Goal: Manage account settings

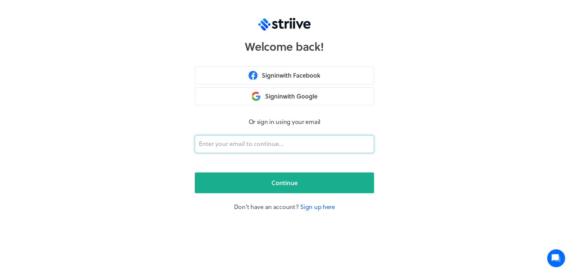
click at [236, 141] on input "email" at bounding box center [284, 144] width 179 height 18
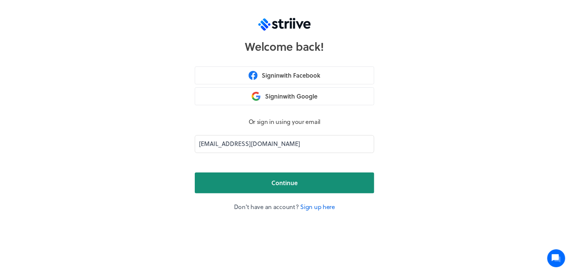
click at [254, 188] on button "Continue" at bounding box center [284, 183] width 179 height 21
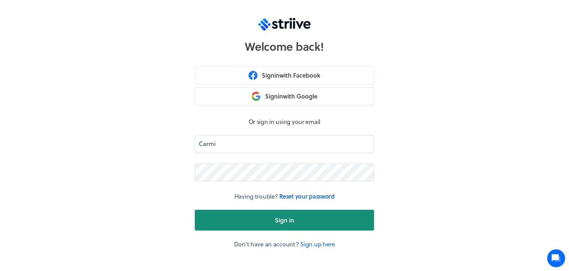
click at [238, 219] on button "Sign in" at bounding box center [284, 220] width 179 height 21
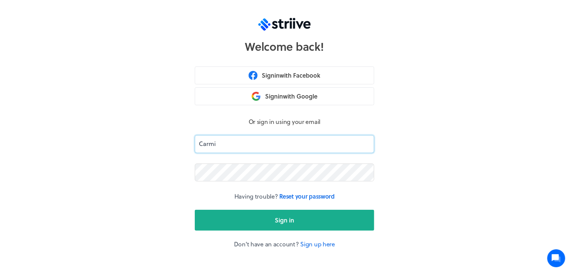
click at [213, 138] on input "Carmi" at bounding box center [284, 144] width 179 height 18
click at [244, 141] on input "Carmi" at bounding box center [284, 144] width 179 height 18
type input "[EMAIL_ADDRESS][DOMAIN_NAME]"
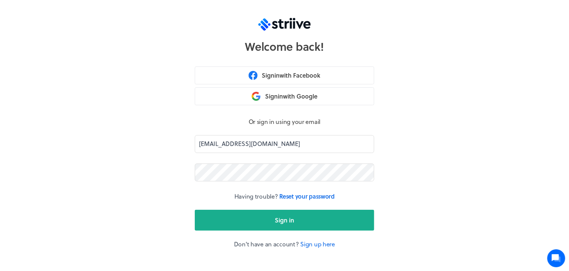
drag, startPoint x: 265, startPoint y: 239, endPoint x: 265, endPoint y: 234, distance: 4.5
click at [265, 238] on form "Or sign in using your email [EMAIL_ADDRESS][DOMAIN_NAME] Having trouble? Reset …" at bounding box center [284, 183] width 179 height 132
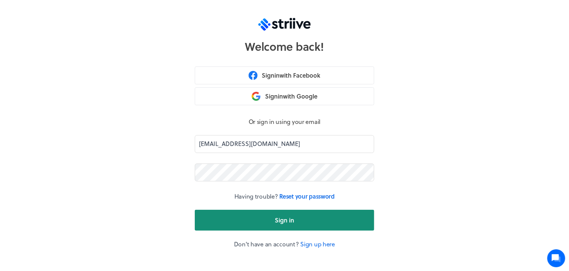
click at [265, 223] on button "Sign in" at bounding box center [284, 220] width 179 height 21
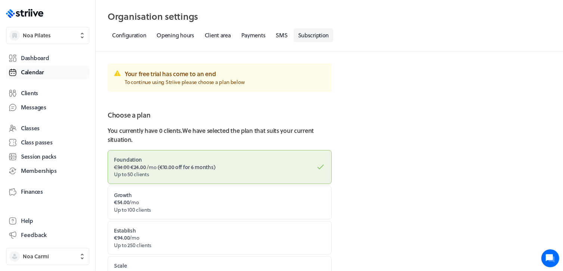
click at [30, 72] on span "Calendar" at bounding box center [32, 72] width 23 height 8
click at [34, 57] on span "Dashboard" at bounding box center [35, 58] width 28 height 8
